Goal: Communication & Community: Answer question/provide support

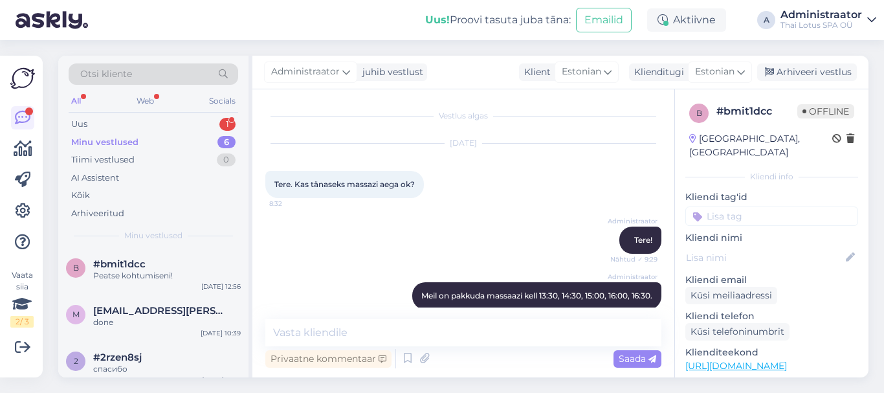
scroll to position [629, 0]
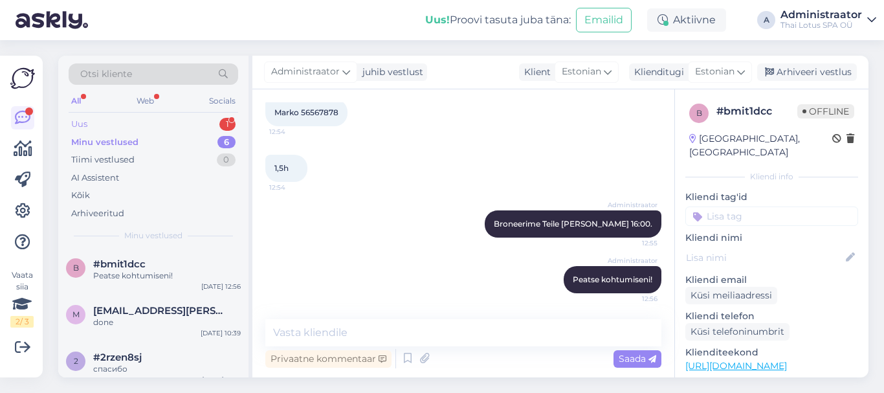
click at [112, 125] on div "Uus 1" at bounding box center [154, 124] width 170 height 18
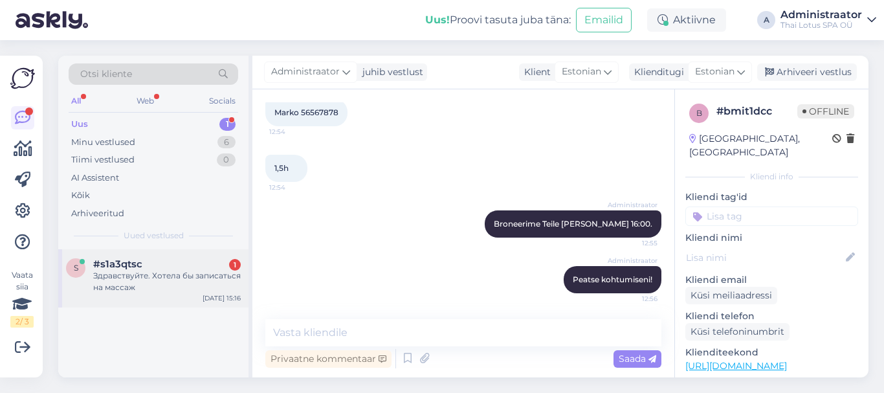
click at [201, 274] on div "Здравствуйте. Хотела бы записаться на массаж" at bounding box center [167, 281] width 148 height 23
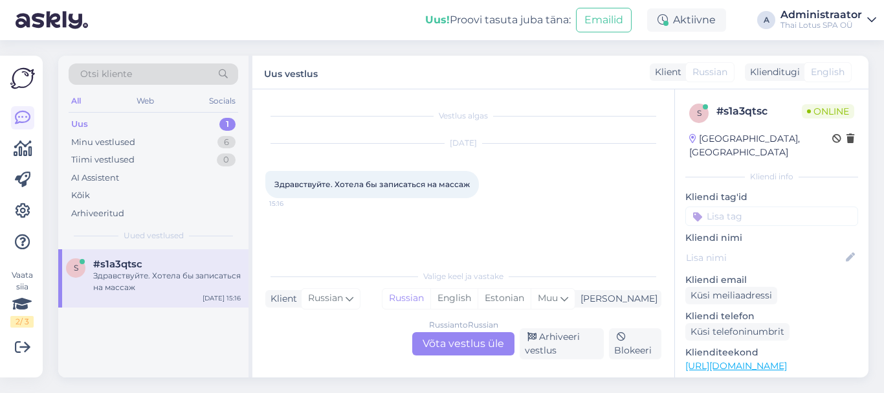
click at [482, 343] on div "Russian to Russian Võta vestlus üle" at bounding box center [463, 343] width 102 height 23
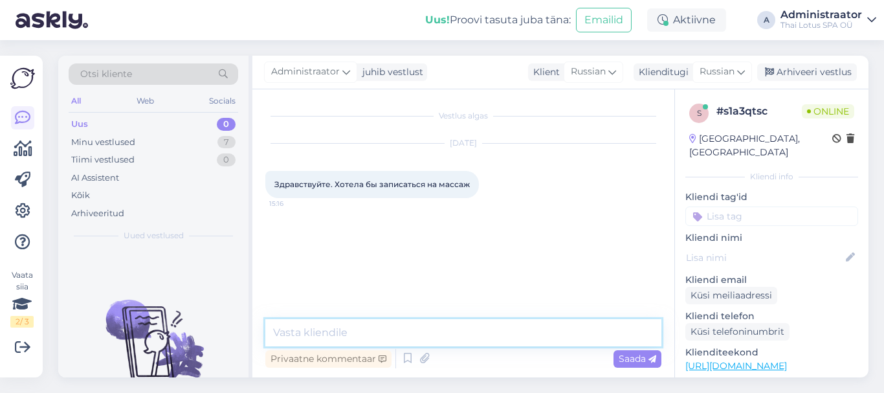
click at [484, 331] on textarea at bounding box center [463, 332] width 396 height 27
type textarea "Добрый день!"
click at [631, 355] on span "Saada" at bounding box center [638, 359] width 38 height 12
click at [456, 339] on textarea at bounding box center [463, 332] width 396 height 27
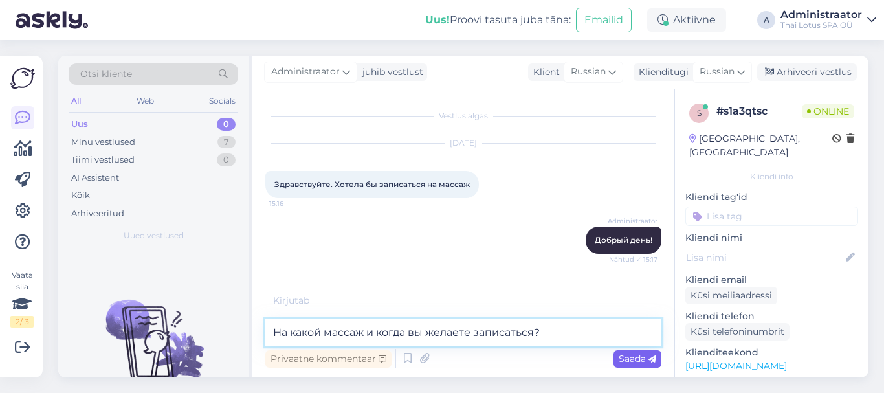
type textarea "На какой массаж и когда вы желаете записаться?"
click at [633, 357] on span "Saada" at bounding box center [638, 359] width 38 height 12
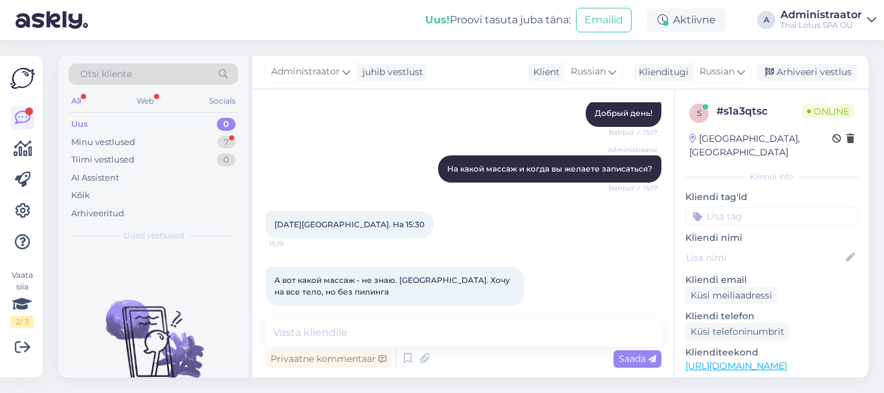
scroll to position [142, 0]
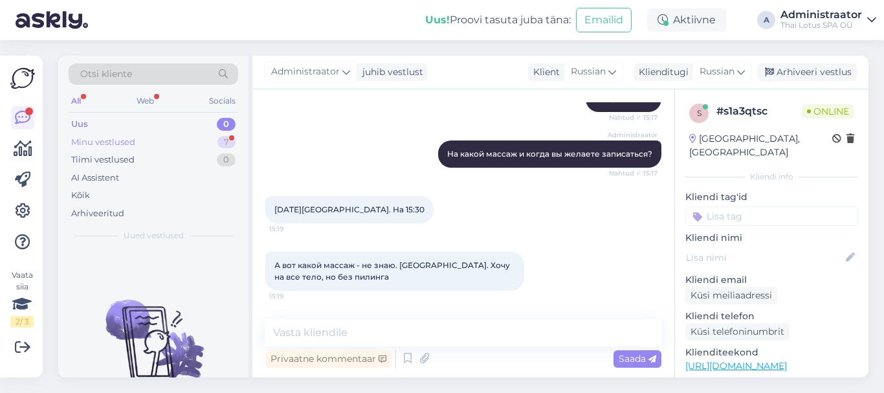
click at [112, 144] on div "Minu vestlused" at bounding box center [103, 142] width 64 height 13
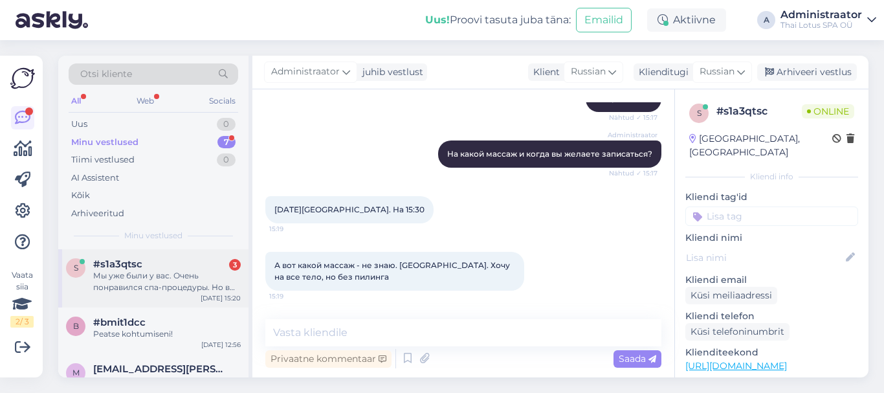
click at [200, 278] on div "Мы уже были у вас. Очень понравился спа-процедуры. Но в этот раз хочется просто…" at bounding box center [167, 281] width 148 height 23
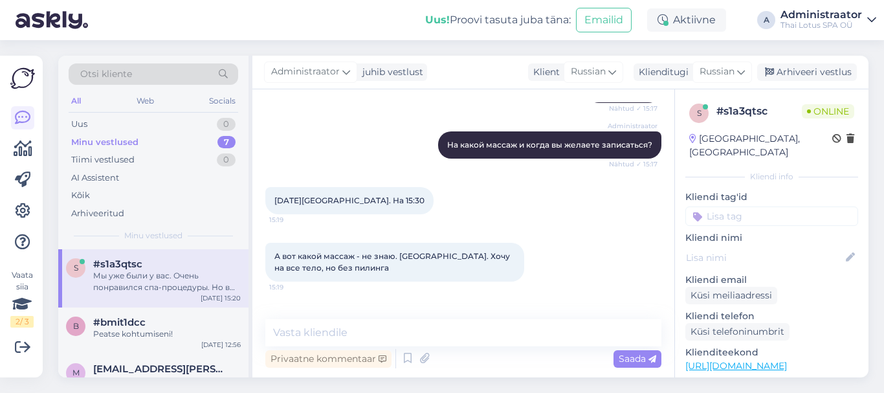
scroll to position [207, 0]
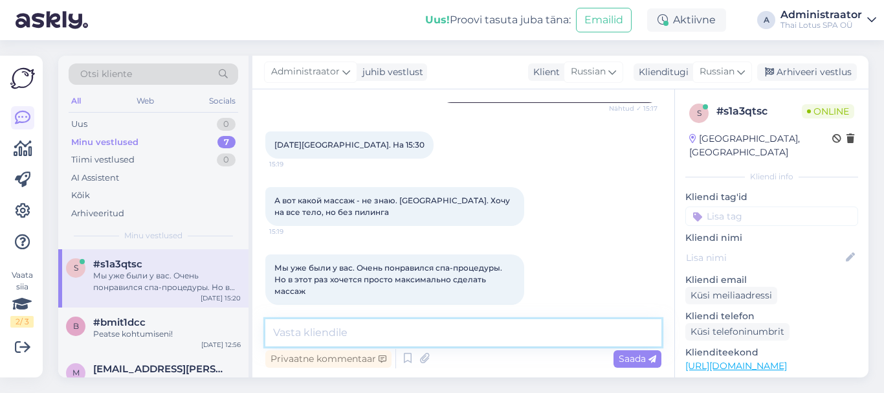
click at [427, 333] on textarea at bounding box center [463, 332] width 396 height 27
click at [427, 328] on textarea at bounding box center [463, 332] width 396 height 27
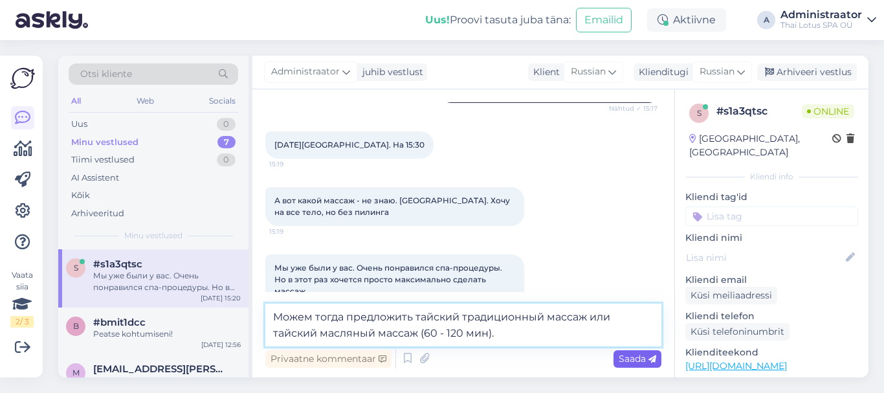
type textarea "Можем тогда предложить тайский традиционный массаж или тайский масляный массаж …"
click at [626, 355] on span "Saada" at bounding box center [638, 359] width 38 height 12
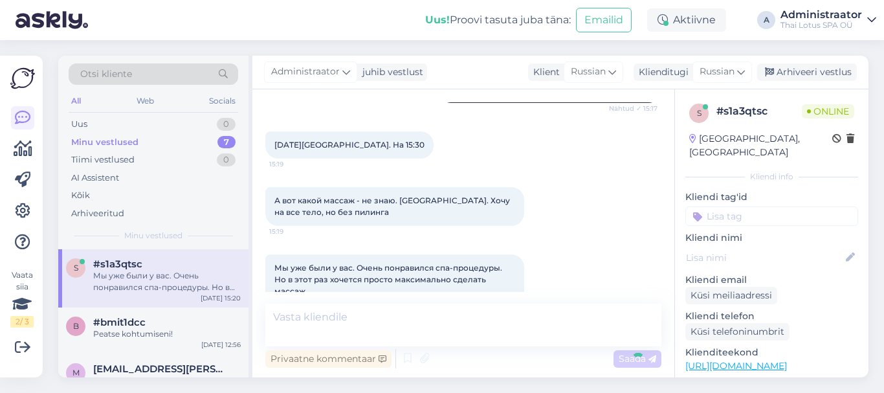
scroll to position [274, 0]
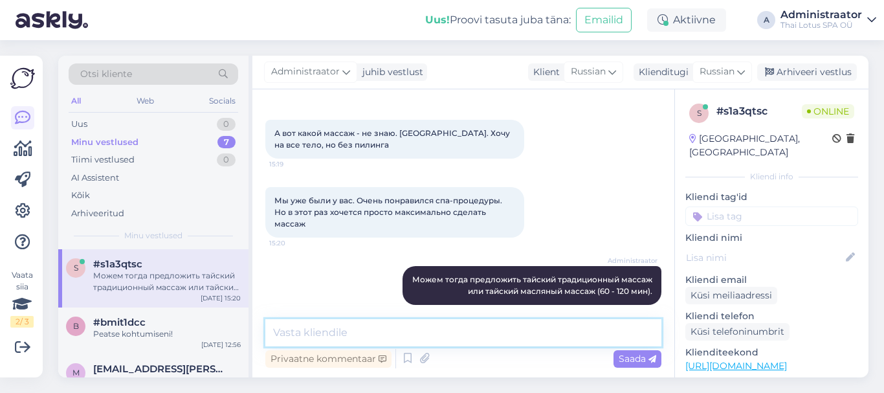
paste textarea "[URL][DOMAIN_NAME]"
type textarea "[URL][DOMAIN_NAME]"
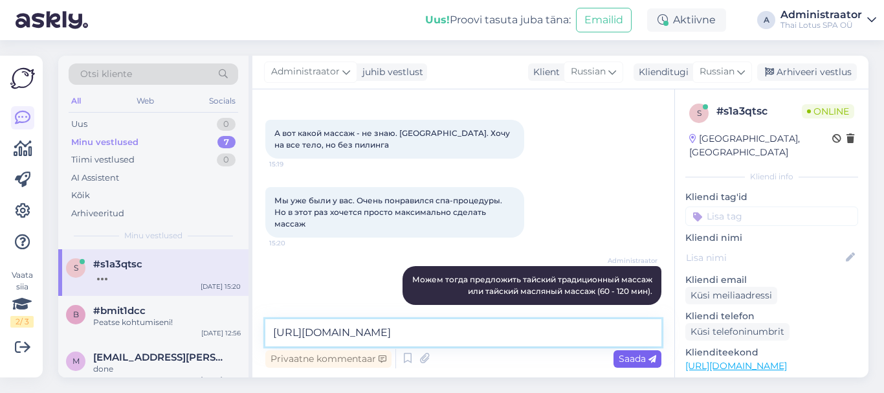
scroll to position [341, 0]
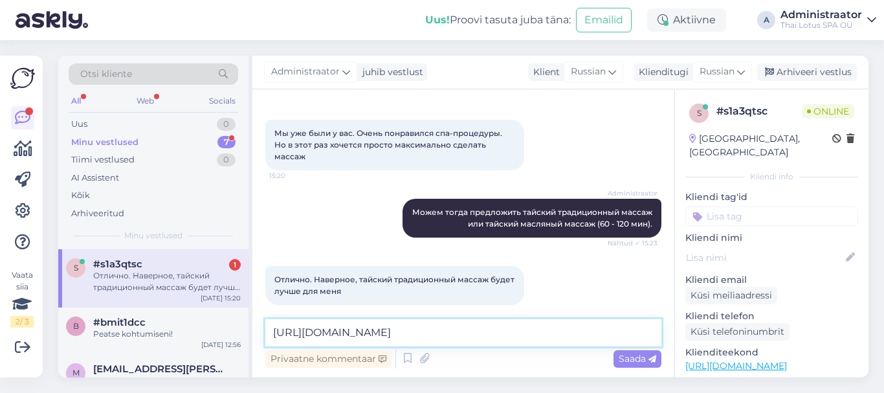
drag, startPoint x: 541, startPoint y: 335, endPoint x: 265, endPoint y: 326, distance: 275.9
click at [265, 326] on textarea "[URL][DOMAIN_NAME]" at bounding box center [463, 332] width 396 height 27
click at [303, 335] on textarea at bounding box center [463, 332] width 396 height 27
click at [400, 330] on textarea at bounding box center [463, 332] width 396 height 27
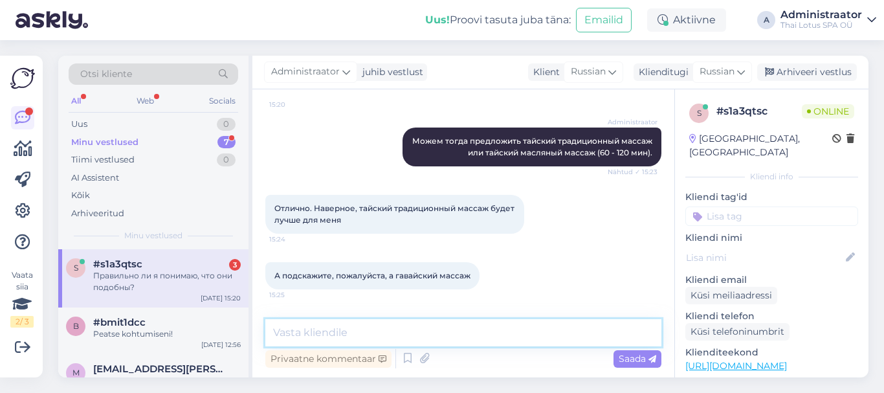
scroll to position [453, 0]
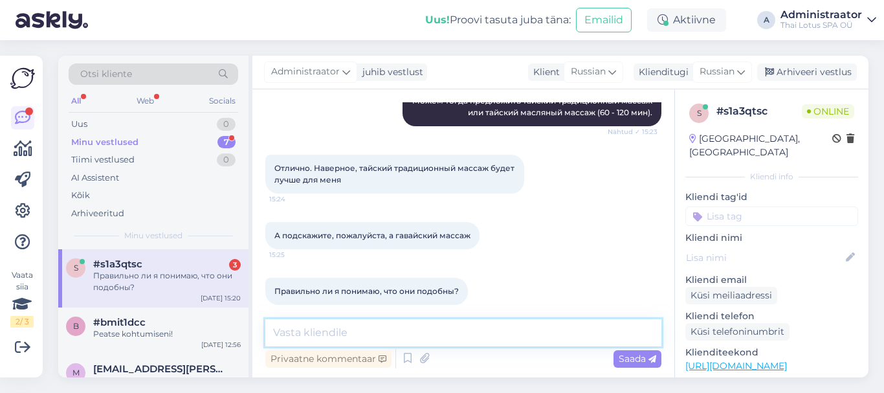
click at [296, 330] on textarea at bounding box center [463, 332] width 396 height 27
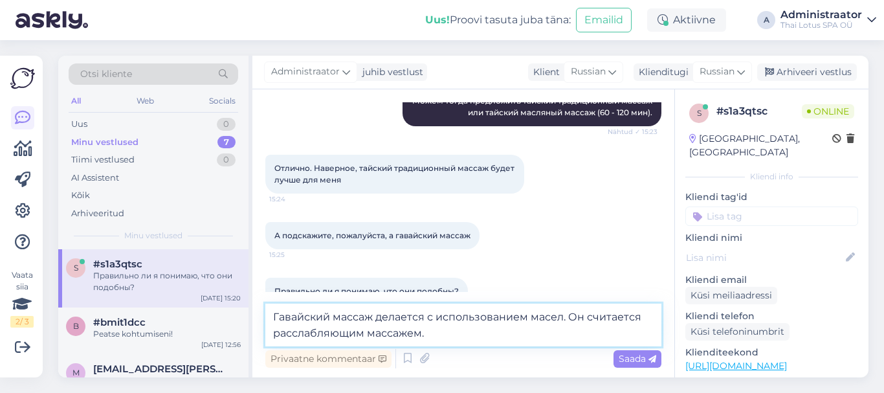
click at [365, 333] on textarea "Гавайский массаж делается с использованием масел. Он считается расслабляющим ма…" at bounding box center [463, 325] width 396 height 43
click at [274, 331] on textarea "Гавайский массаж делается с использованием масел. Он считается расслабляющим ма…" at bounding box center [463, 325] width 396 height 43
type textarea "Гавайский массаж делается с использованием масел. Он считается расслабляющим ма…"
click at [632, 355] on span "Saada" at bounding box center [638, 359] width 38 height 12
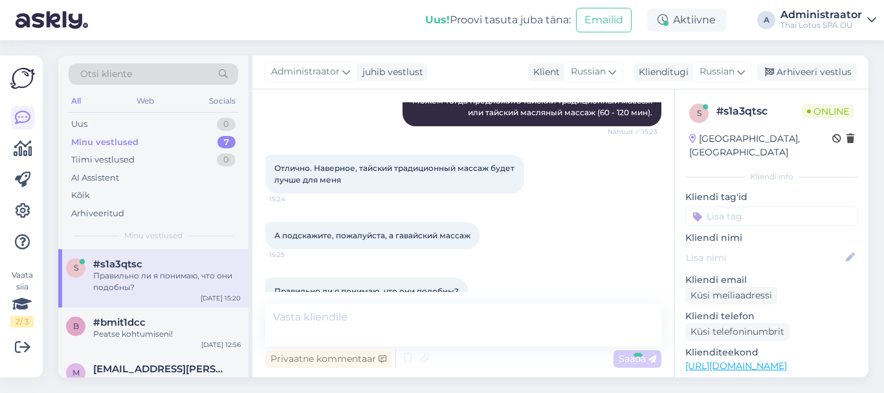
scroll to position [520, 0]
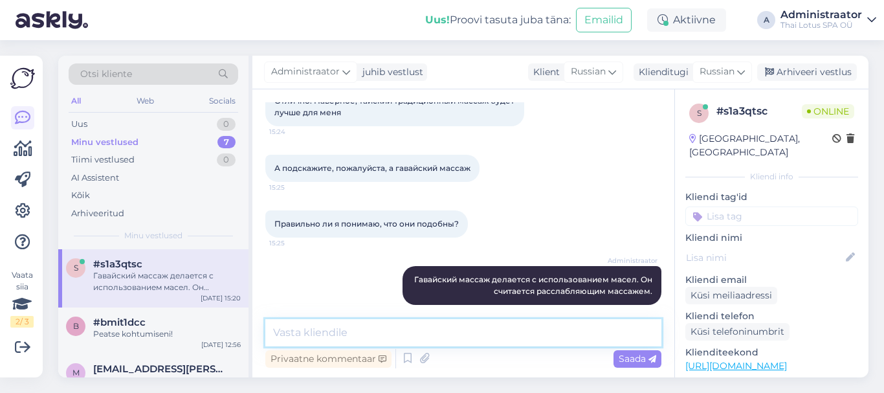
click at [324, 333] on textarea at bounding box center [463, 332] width 396 height 27
click at [408, 330] on textarea at bounding box center [463, 332] width 396 height 27
type textarea "к"
click at [472, 335] on textarea "Гавайский массаж из раздела класссических" at bounding box center [463, 332] width 396 height 27
click at [519, 328] on textarea "Гавайский массаж из раздела классических" at bounding box center [463, 332] width 396 height 27
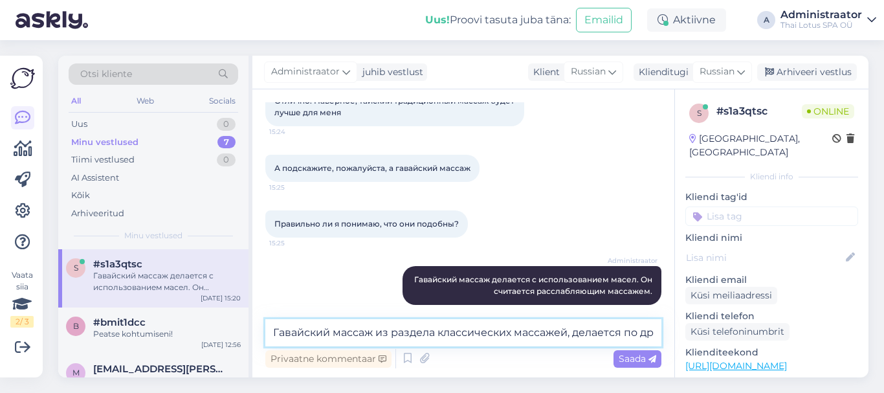
scroll to position [535, 0]
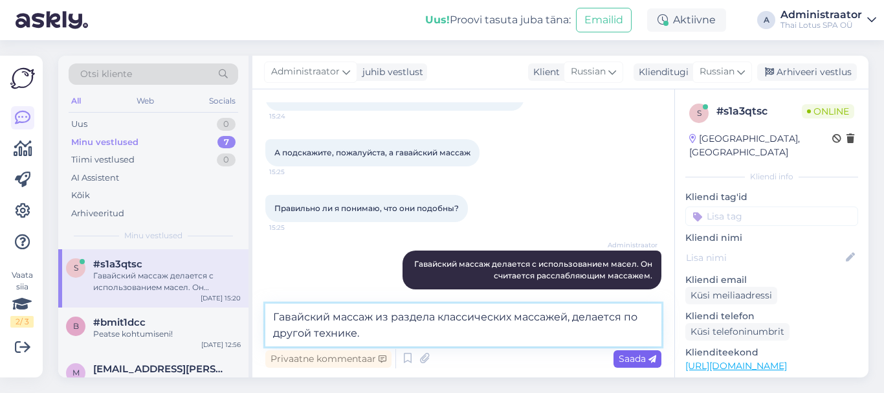
type textarea "Гавайский массаж из раздела классических массажей, делается по другой технике."
click at [636, 357] on span "Saada" at bounding box center [638, 359] width 38 height 12
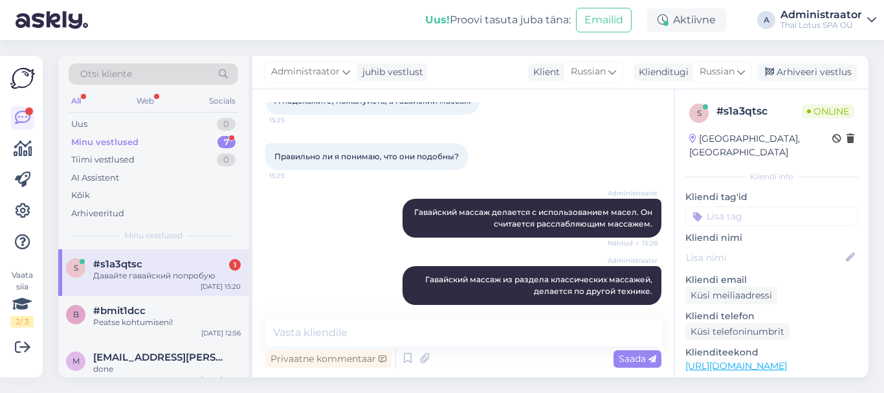
scroll to position [643, 0]
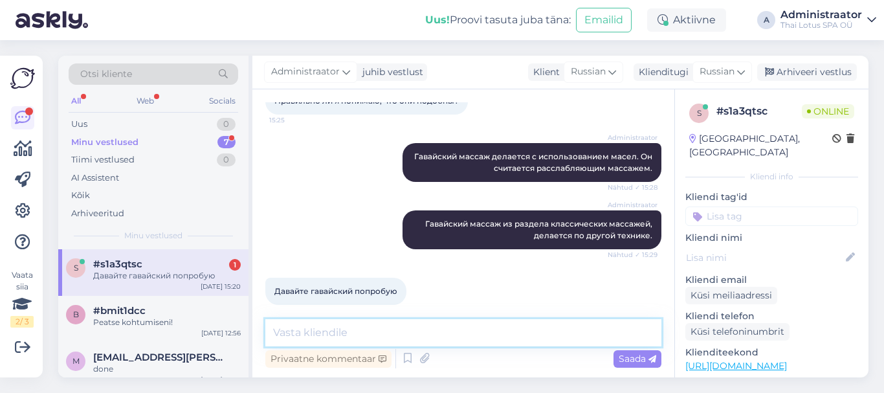
click at [349, 337] on textarea at bounding box center [463, 332] width 396 height 27
click at [320, 333] on textarea at bounding box center [463, 332] width 396 height 27
type textarea "его продолжительность 90 мин"
click at [632, 357] on span "Saada" at bounding box center [638, 359] width 38 height 12
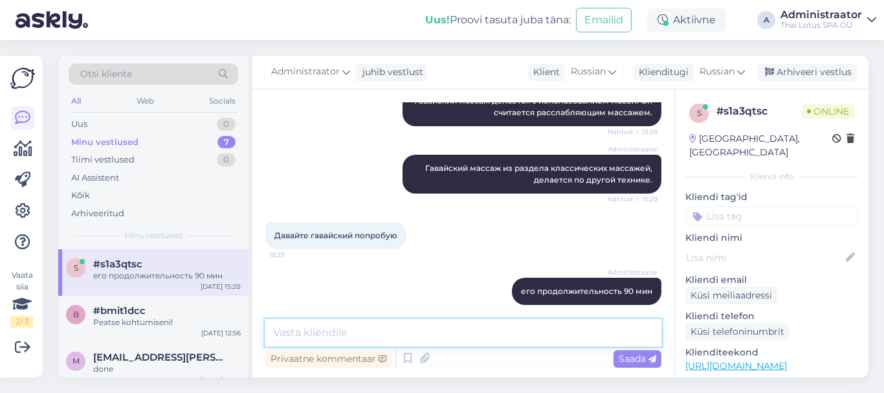
click at [433, 337] on textarea at bounding box center [463, 332] width 396 height 27
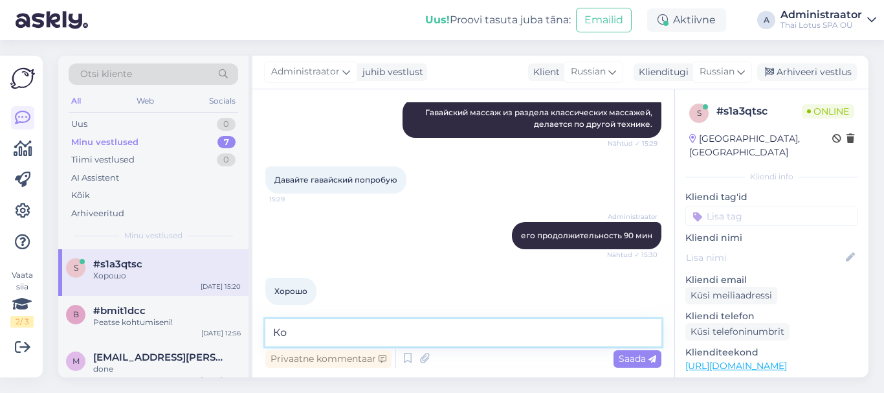
type textarea "[PERSON_NAME]"
type textarea "На какую дату желаете забронировать массаж?"
click at [624, 356] on span "Saada" at bounding box center [638, 359] width 38 height 12
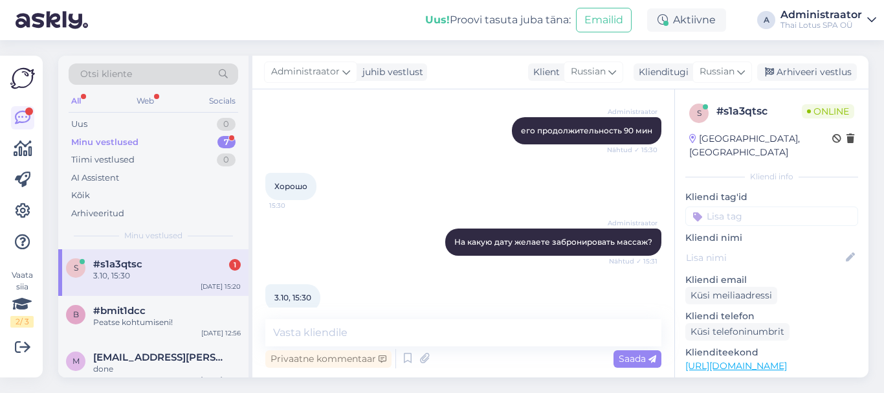
scroll to position [866, 0]
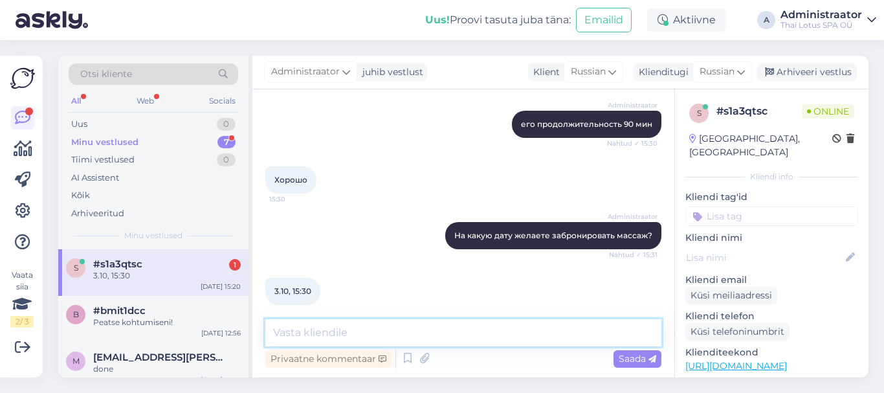
click at [320, 335] on textarea at bounding box center [463, 332] width 396 height 27
type textarea "Y"
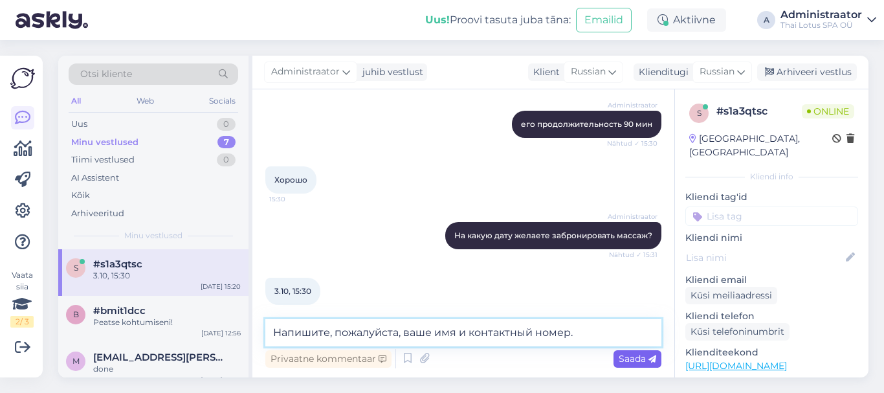
type textarea "Напишите, пожалуйста, ваше имя и контактный номер."
click at [624, 358] on span "Saada" at bounding box center [638, 359] width 38 height 12
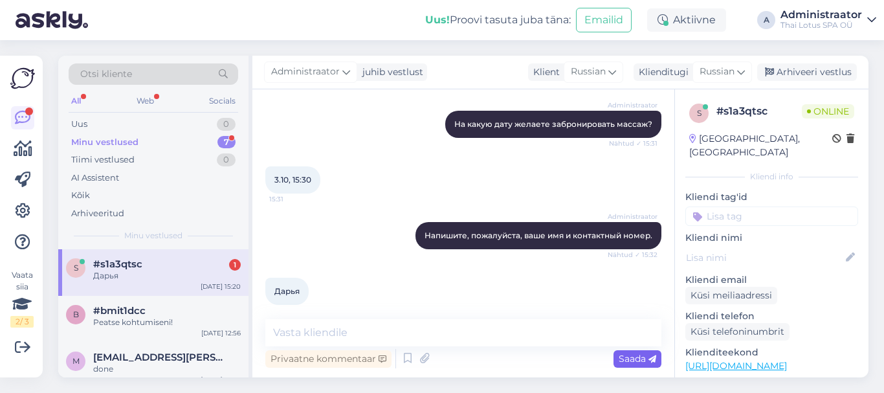
scroll to position [1033, 0]
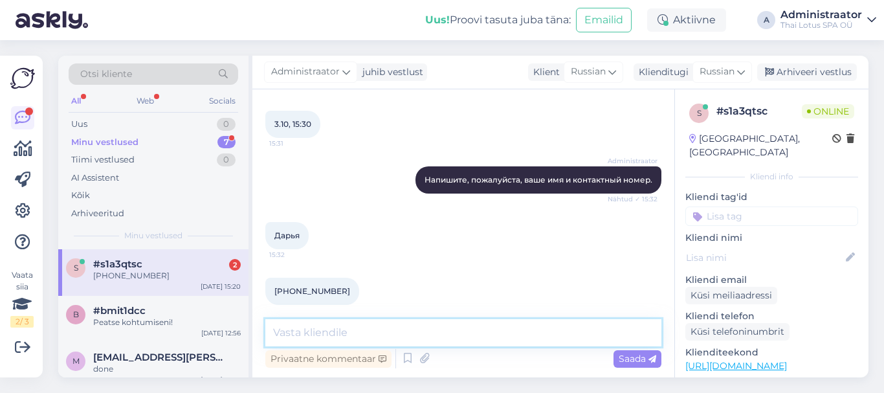
click at [333, 331] on textarea at bounding box center [463, 332] width 396 height 27
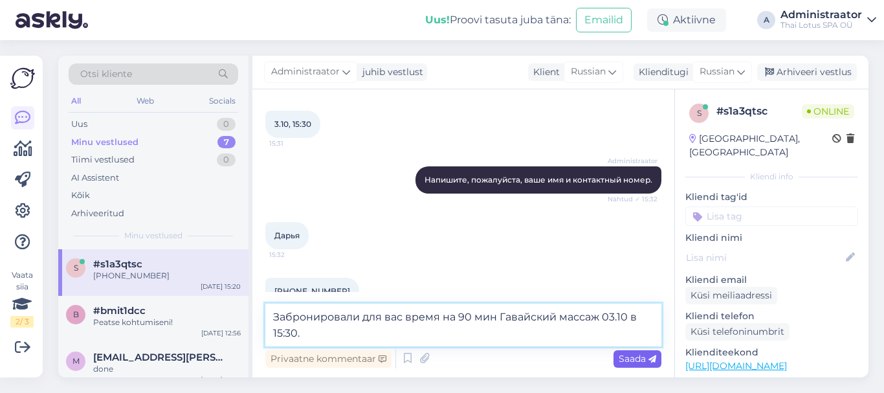
type textarea "Забронировали для вас время на 90 мин Гавайский массаж 03.10 в 15:30."
click at [635, 357] on span "Saada" at bounding box center [638, 359] width 38 height 12
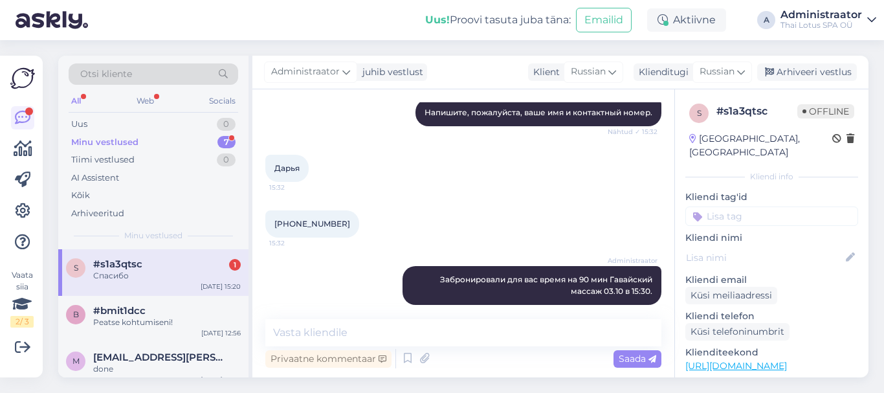
scroll to position [1156, 0]
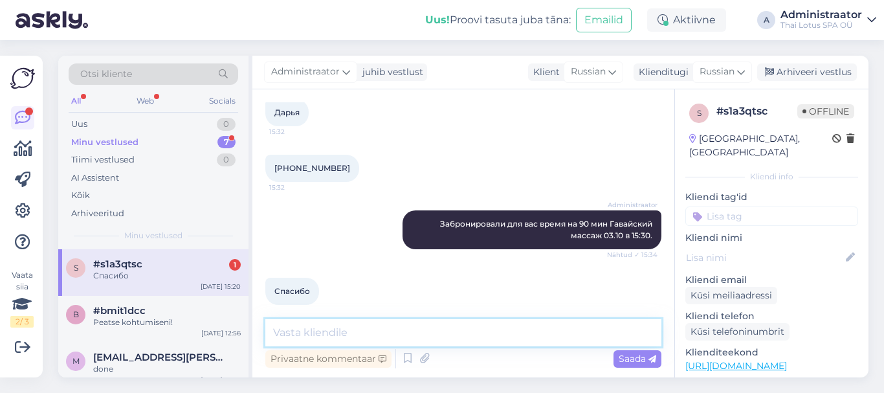
click at [326, 339] on textarea at bounding box center [463, 332] width 396 height 27
type textarea "D"
type textarea "Вам спасибо. Хорошего дня!"
click at [627, 357] on span "Saada" at bounding box center [638, 359] width 38 height 12
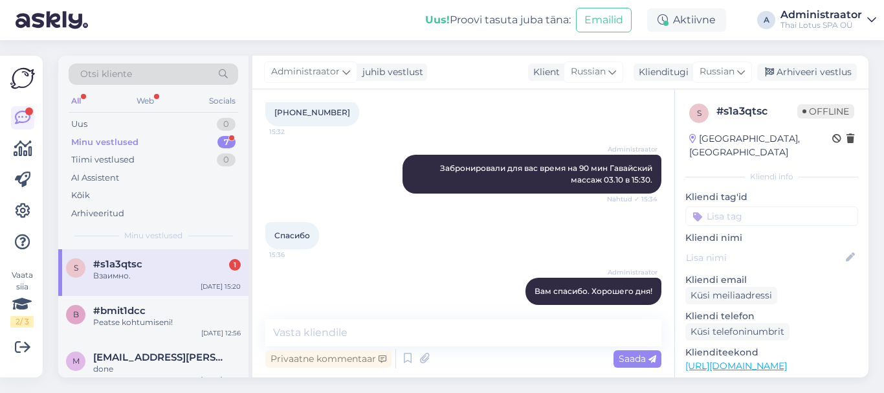
scroll to position [1267, 0]
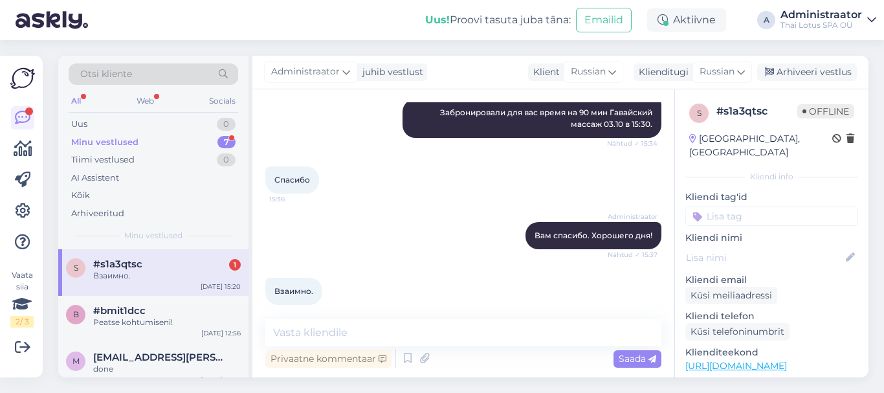
click at [151, 274] on div "Взаимно." at bounding box center [167, 276] width 148 height 12
